Goal: Browse casually

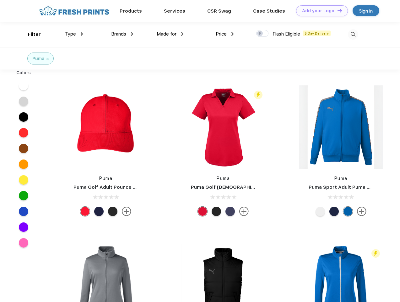
click at [320, 11] on link "Add your Logo Design Tool" at bounding box center [322, 10] width 52 height 11
click at [0, 0] on div "Design Tool" at bounding box center [0, 0] width 0 height 0
click at [337, 10] on link "Add your Logo Design Tool" at bounding box center [322, 10] width 52 height 11
click at [30, 34] on div "Filter" at bounding box center [34, 34] width 13 height 7
click at [74, 34] on span "Type" at bounding box center [70, 34] width 11 height 6
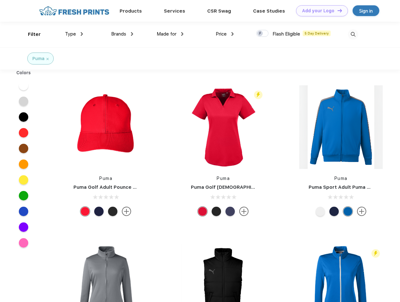
click at [122, 34] on span "Brands" at bounding box center [118, 34] width 15 height 6
click at [170, 34] on span "Made for" at bounding box center [167, 34] width 20 height 6
click at [225, 34] on span "Price" at bounding box center [221, 34] width 11 height 6
click at [263, 34] on div at bounding box center [262, 33] width 12 height 7
click at [261, 34] on input "checkbox" at bounding box center [258, 32] width 4 height 4
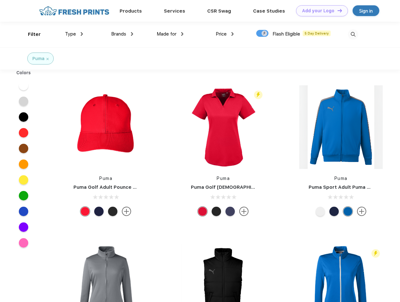
click at [353, 34] on img at bounding box center [353, 34] width 10 height 10
